Goal: Information Seeking & Learning: Learn about a topic

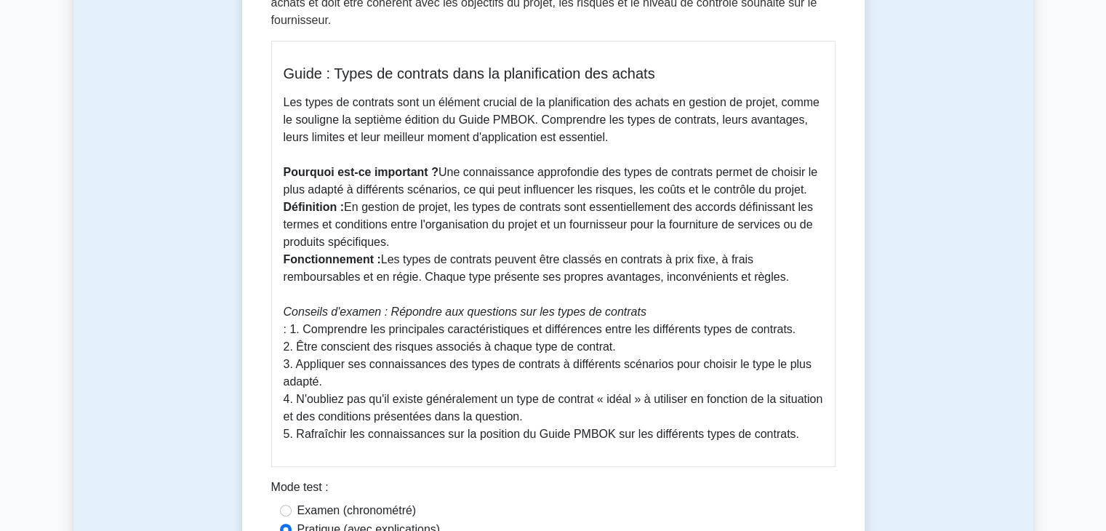
scroll to position [374, 0]
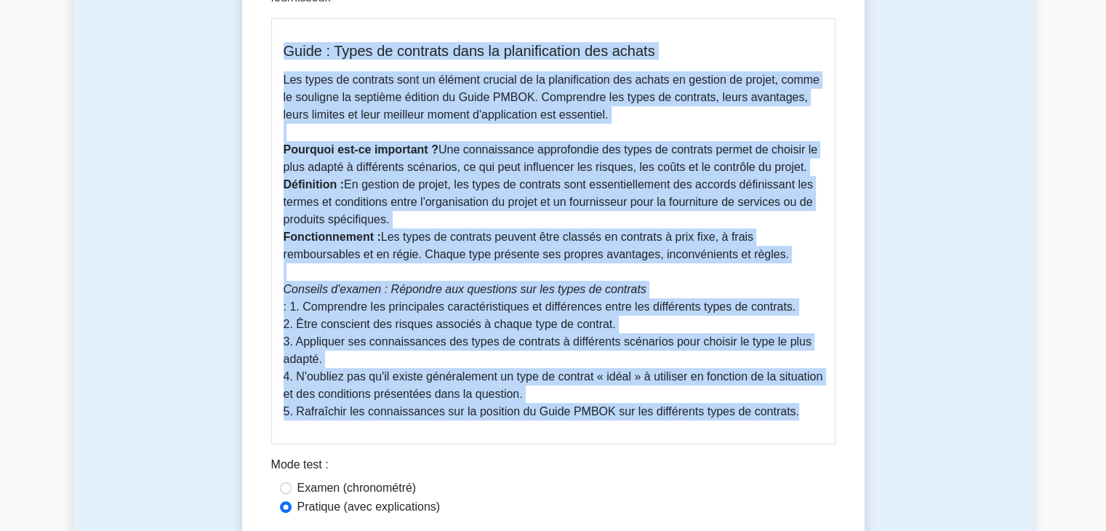
drag, startPoint x: 285, startPoint y: 52, endPoint x: 792, endPoint y: 415, distance: 623.9
click at [792, 415] on div "Guide : Types de contrats dans la planification des achats Les types de contrat…" at bounding box center [553, 231] width 564 height 426
copy div "Guide : Types de contrats dans la planification des achats Les types de contrat…"
